Goal: Information Seeking & Learning: Find contact information

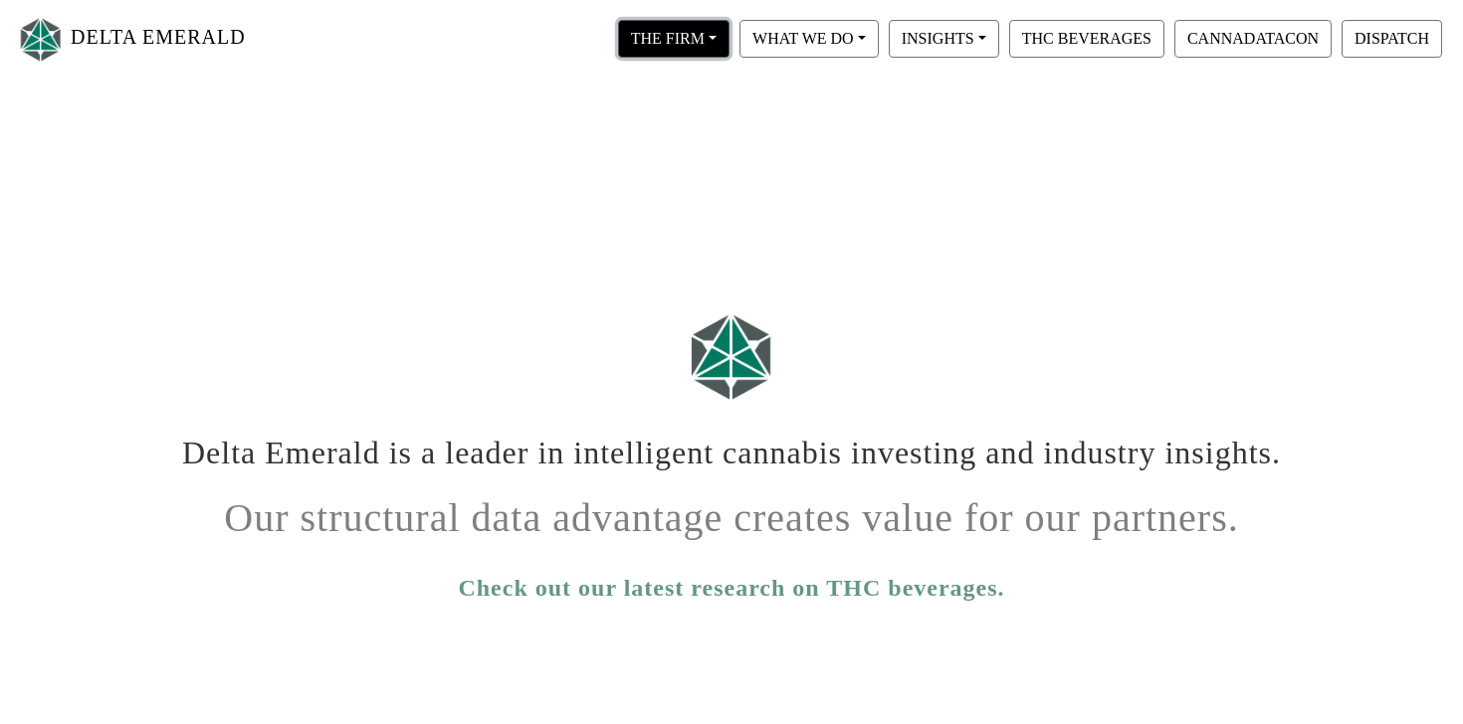
click at [724, 38] on button "THE FIRM" at bounding box center [673, 39] width 111 height 38
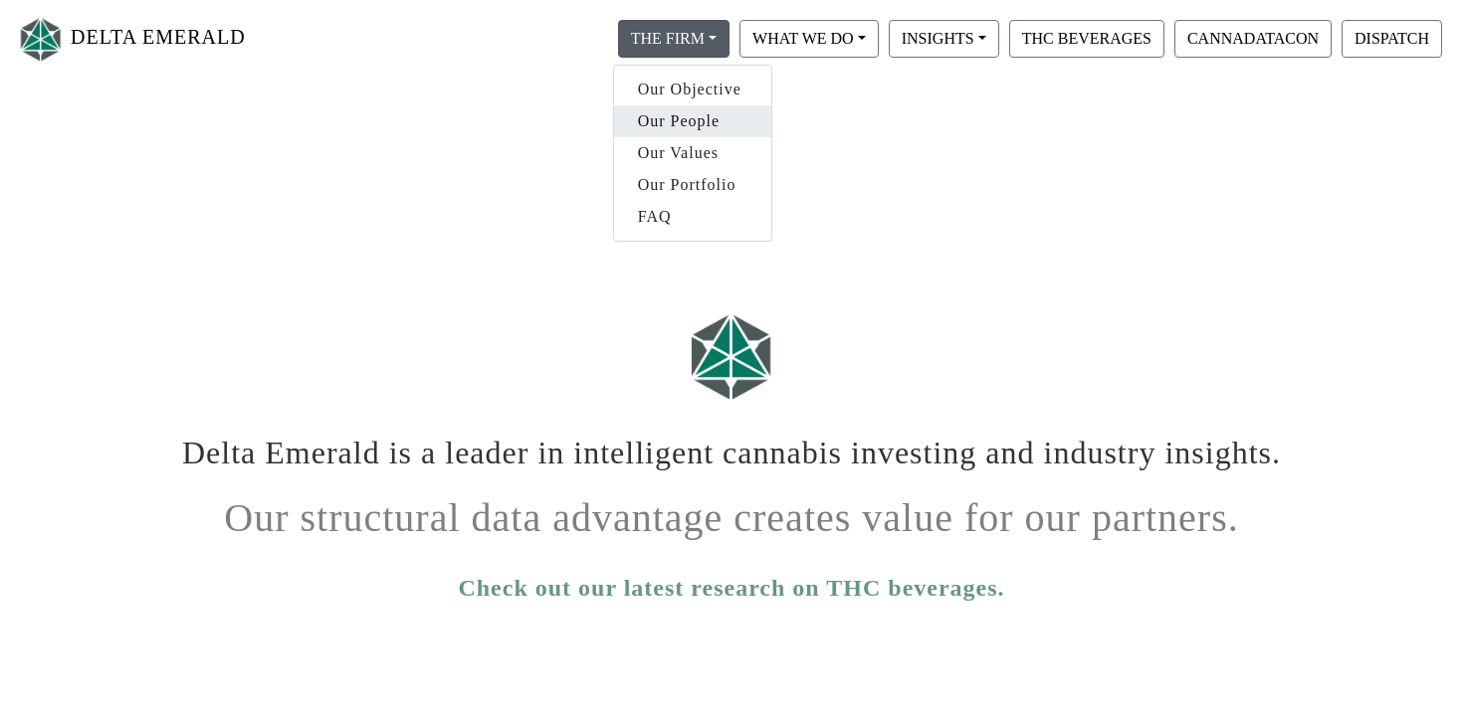
click at [699, 125] on link "Our People" at bounding box center [692, 121] width 157 height 32
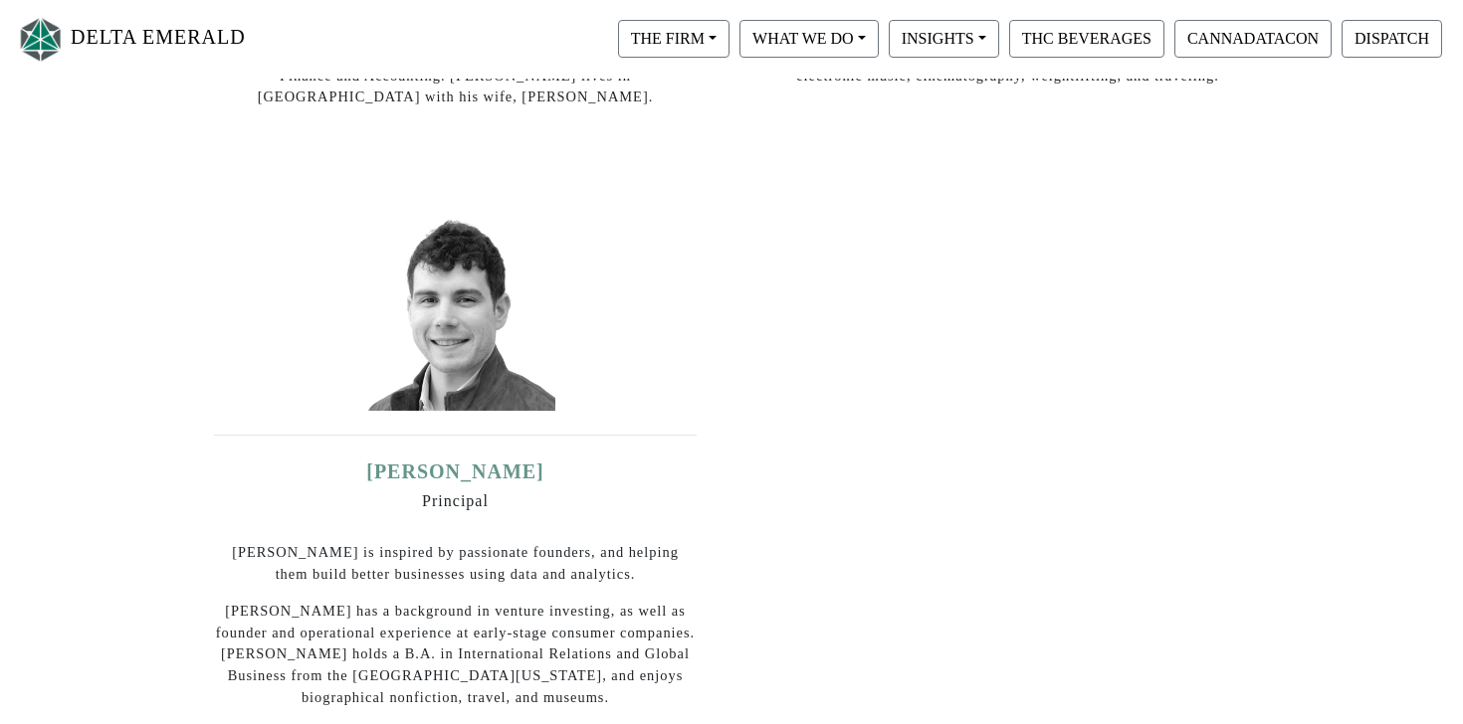
scroll to position [944, 0]
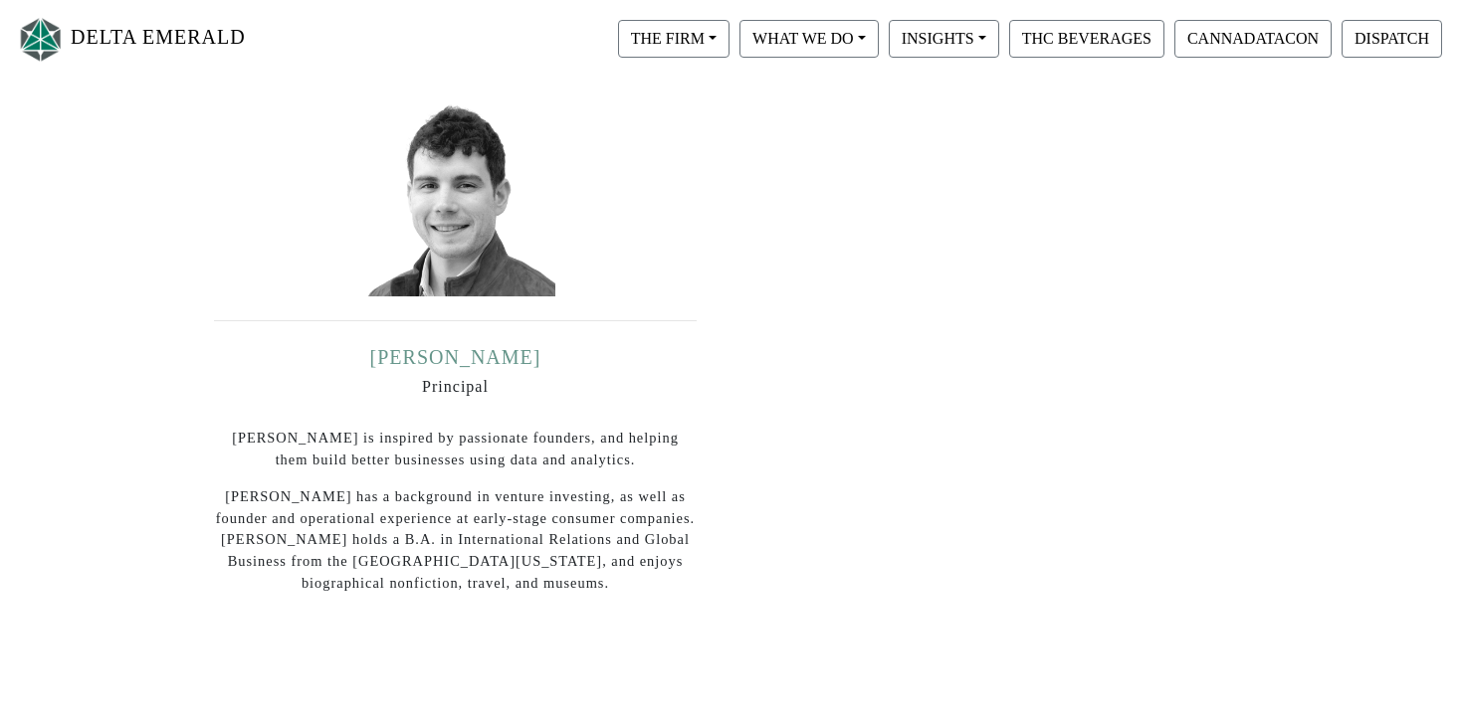
click at [498, 346] on link "[PERSON_NAME]" at bounding box center [455, 357] width 171 height 22
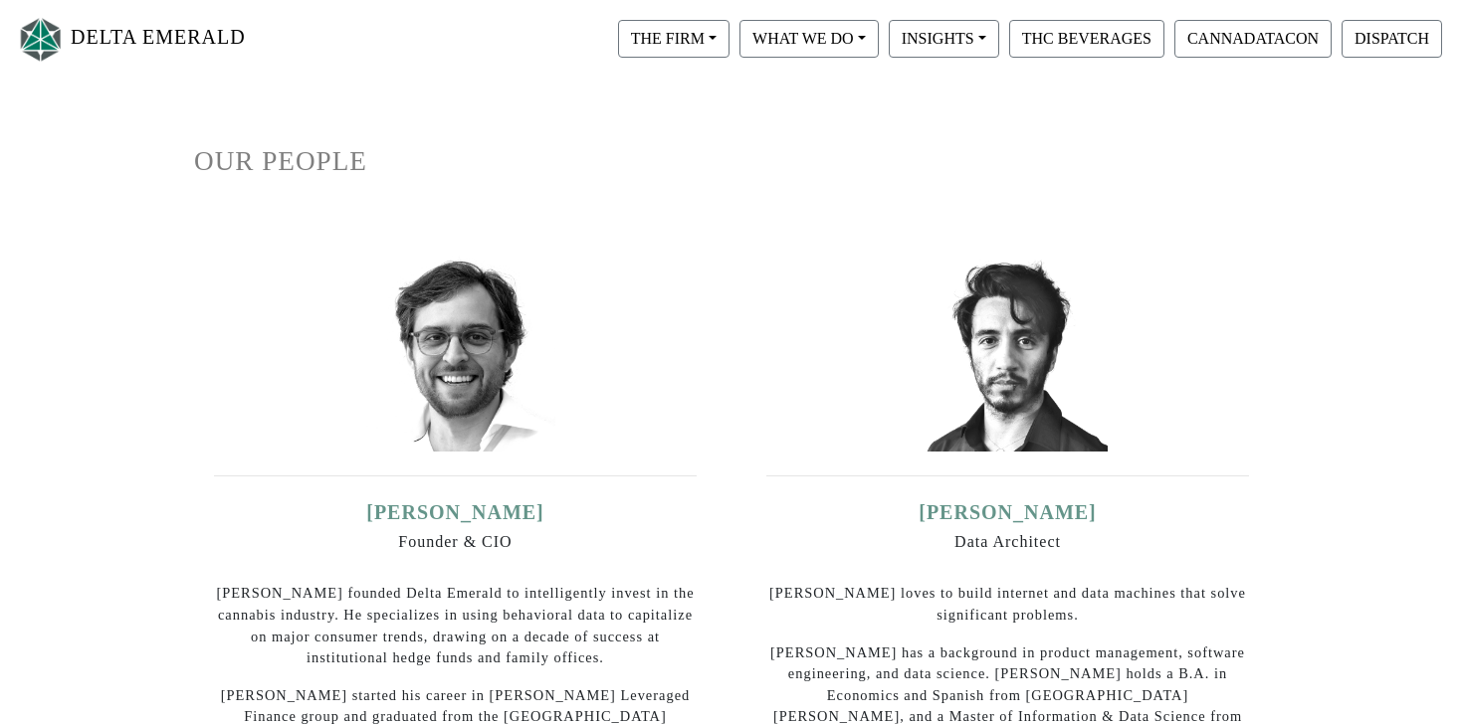
scroll to position [0, 0]
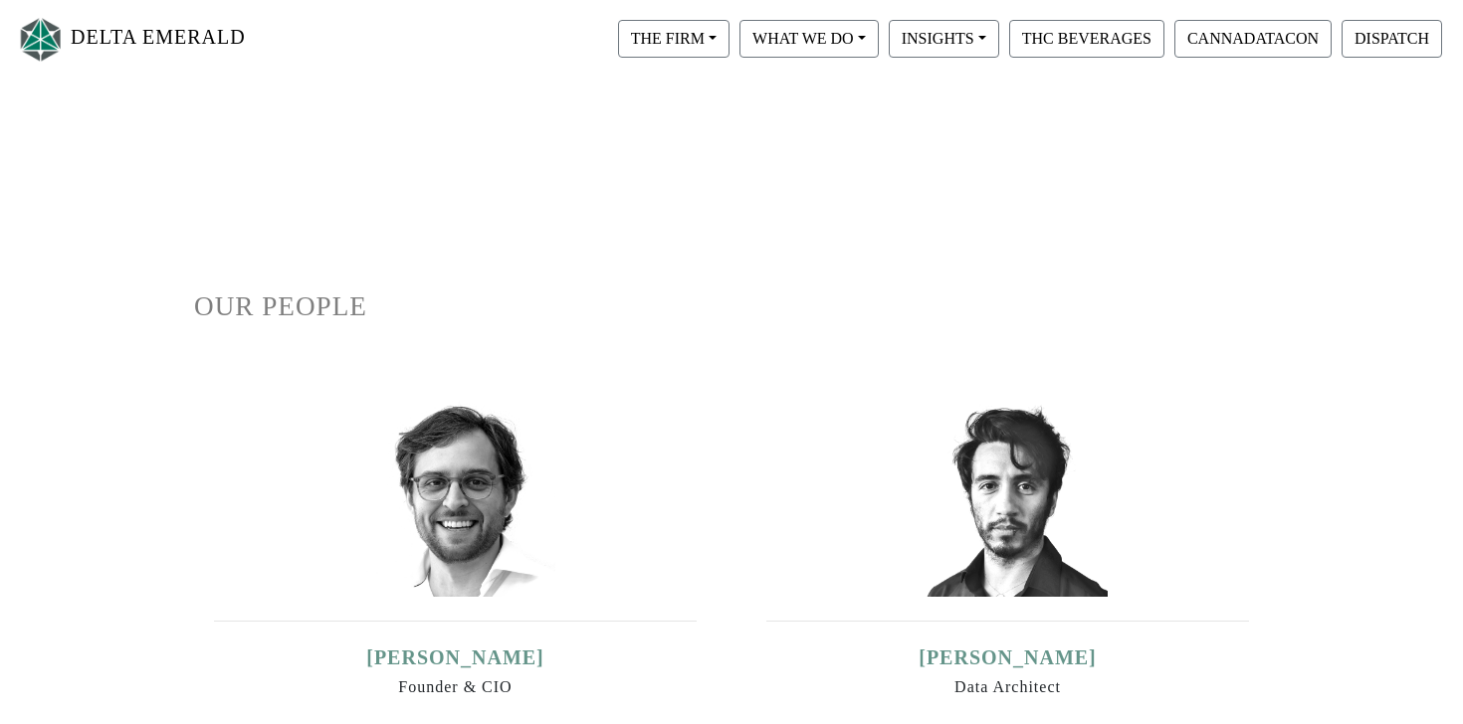
click at [175, 40] on link "DELTA EMERALD" at bounding box center [131, 39] width 230 height 63
